Goal: Find specific fact

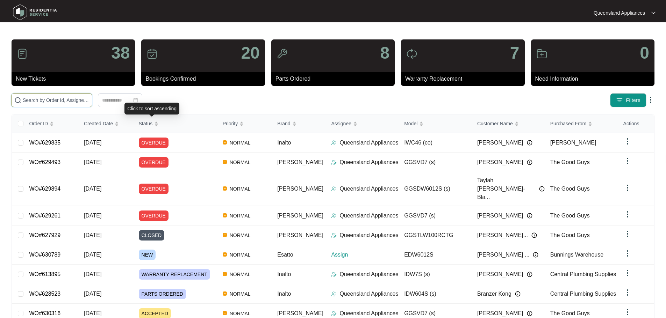
click at [89, 97] on input "text" at bounding box center [56, 100] width 66 height 8
paste input "630789"
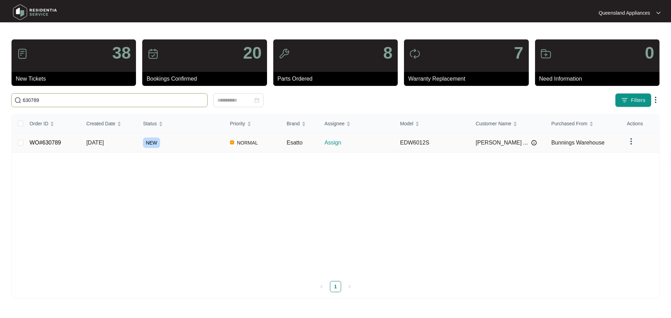
type input "630789"
click at [185, 145] on div "NEW" at bounding box center [183, 143] width 81 height 10
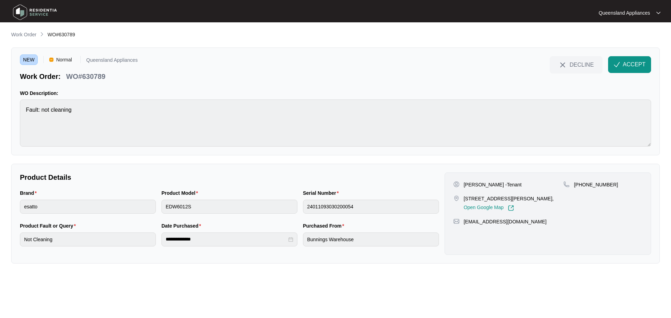
click at [588, 186] on p "[PHONE_NUMBER]" at bounding box center [596, 184] width 44 height 7
copy p "61450736995"
click at [635, 64] on span "ACCEPT" at bounding box center [634, 64] width 23 height 8
